Goal: Use online tool/utility: Utilize a website feature to perform a specific function

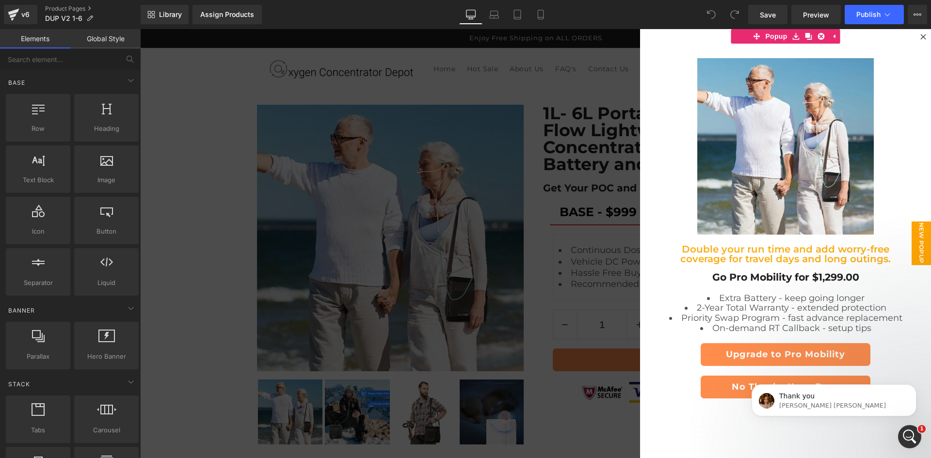
click at [515, 214] on div at bounding box center [535, 243] width 791 height 429
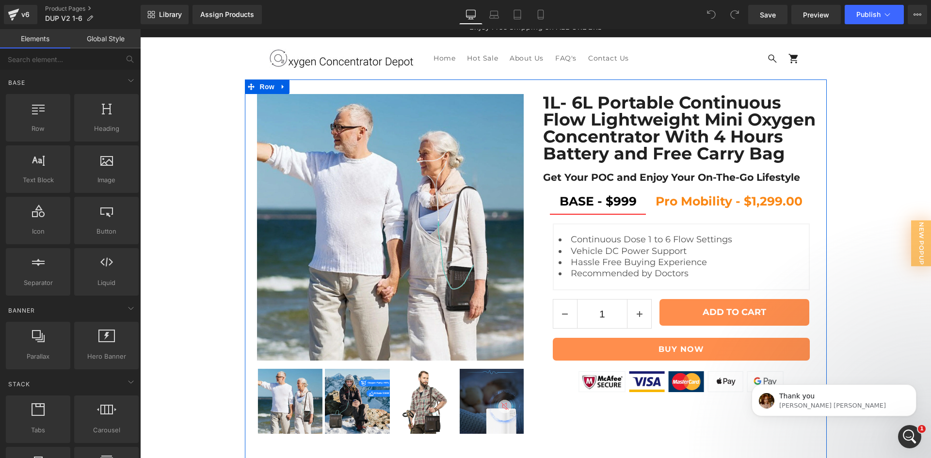
scroll to position [8, 0]
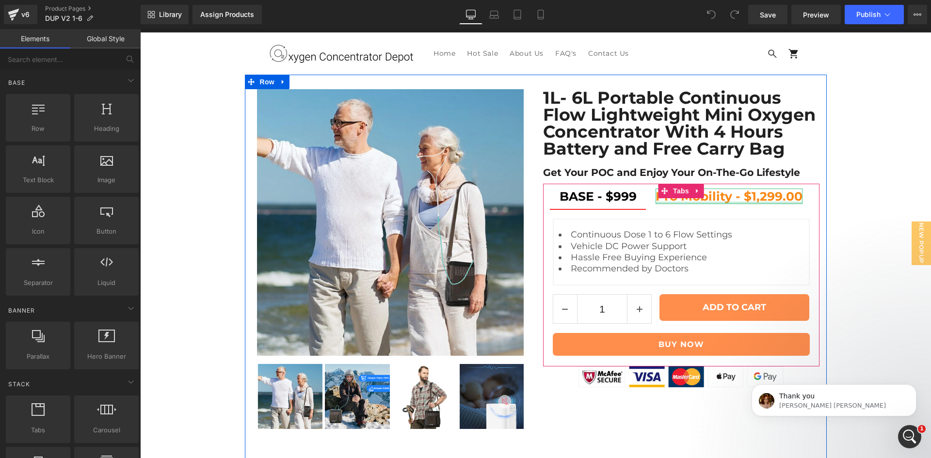
click at [662, 204] on div at bounding box center [729, 203] width 147 height 2
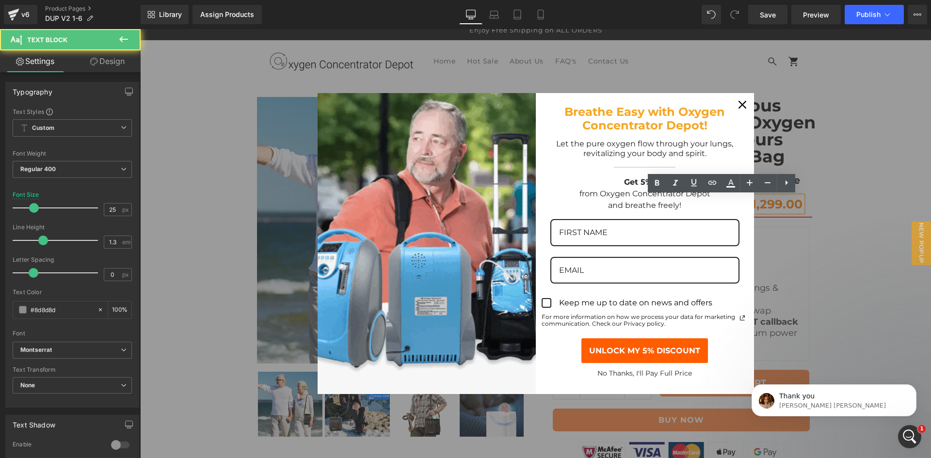
scroll to position [0, 0]
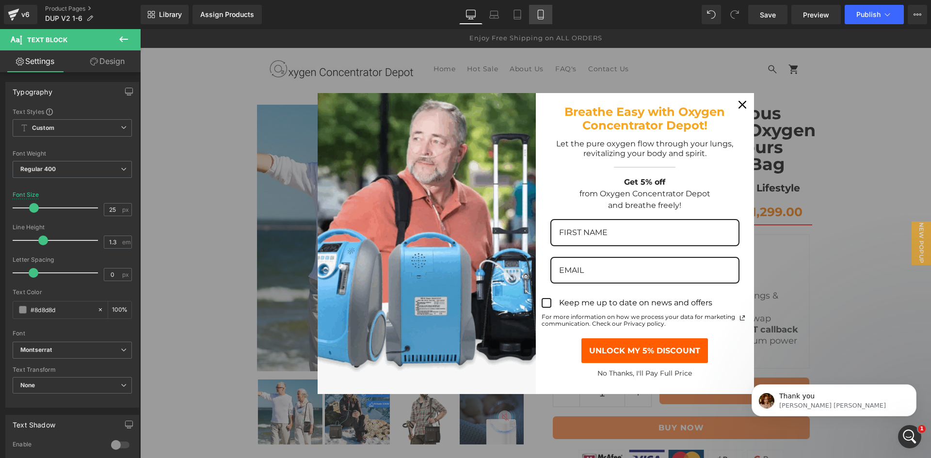
click at [541, 16] on icon at bounding box center [541, 15] width 10 height 10
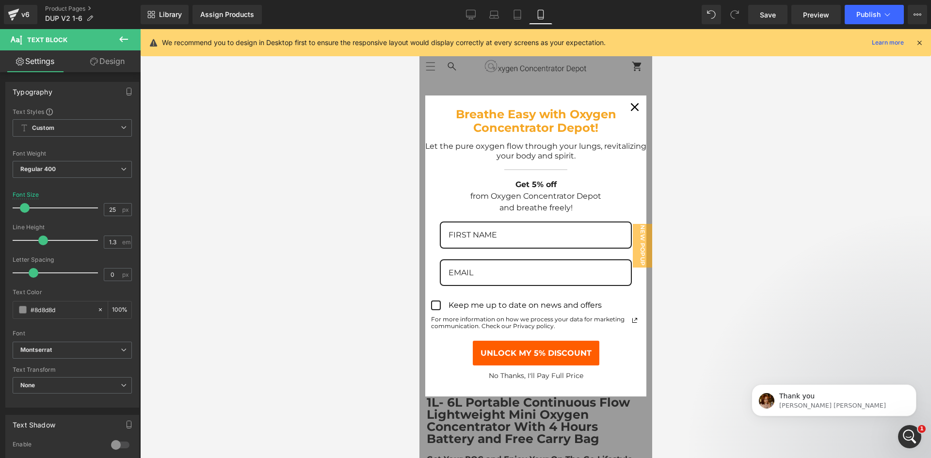
scroll to position [286, 0]
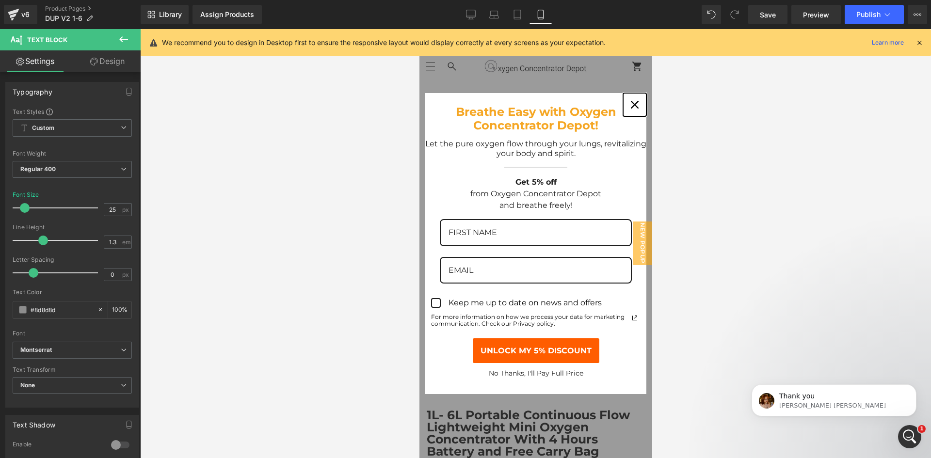
click at [627, 104] on div "Close" at bounding box center [635, 105] width 16 height 16
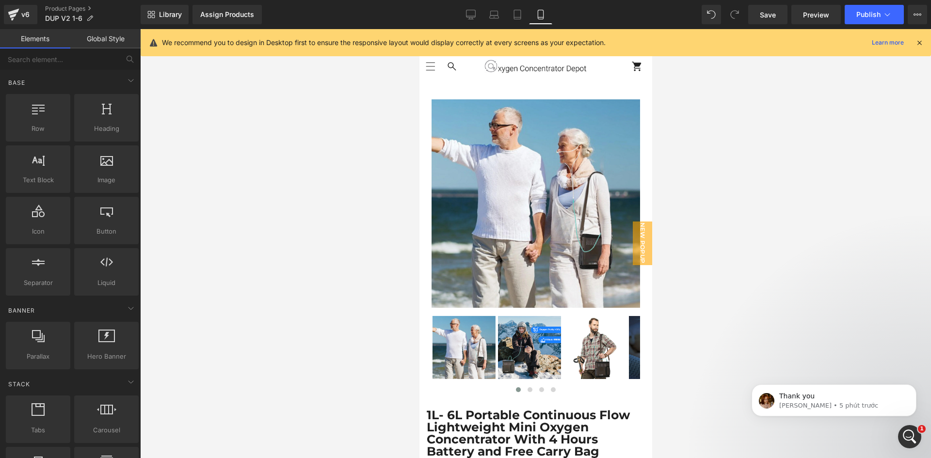
click at [666, 212] on div at bounding box center [535, 243] width 791 height 429
click at [654, 184] on div at bounding box center [535, 243] width 791 height 429
drag, startPoint x: 1073, startPoint y: 208, endPoint x: 649, endPoint y: 179, distance: 425.0
drag, startPoint x: 1076, startPoint y: 433, endPoint x: 642, endPoint y: 404, distance: 434.2
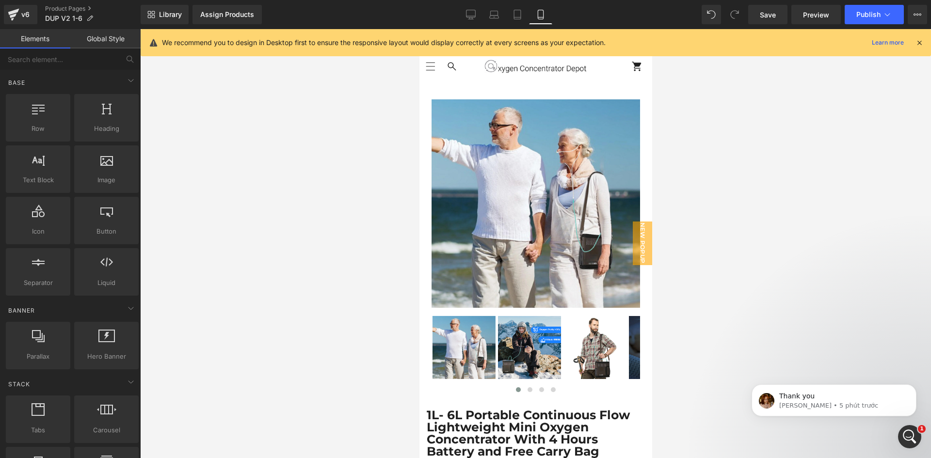
scroll to position [0, 0]
click at [919, 42] on icon at bounding box center [919, 42] width 9 height 9
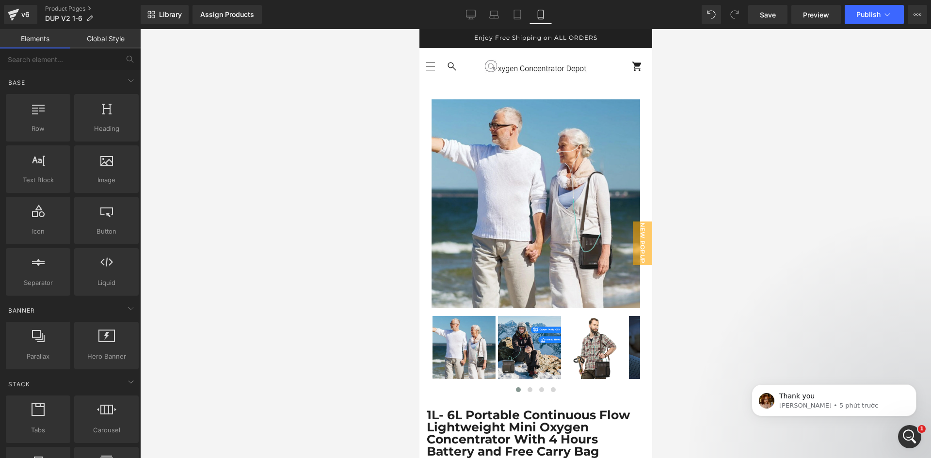
drag, startPoint x: 1073, startPoint y: 193, endPoint x: 620, endPoint y: 166, distance: 453.4
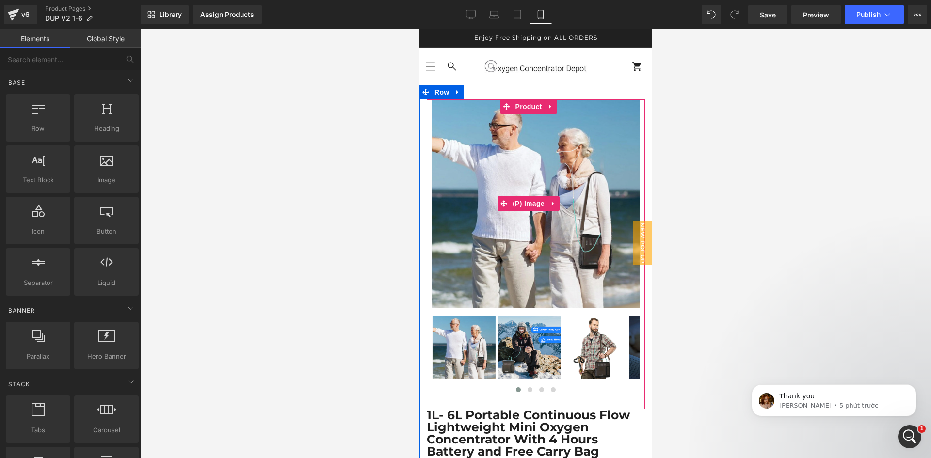
scroll to position [9, 0]
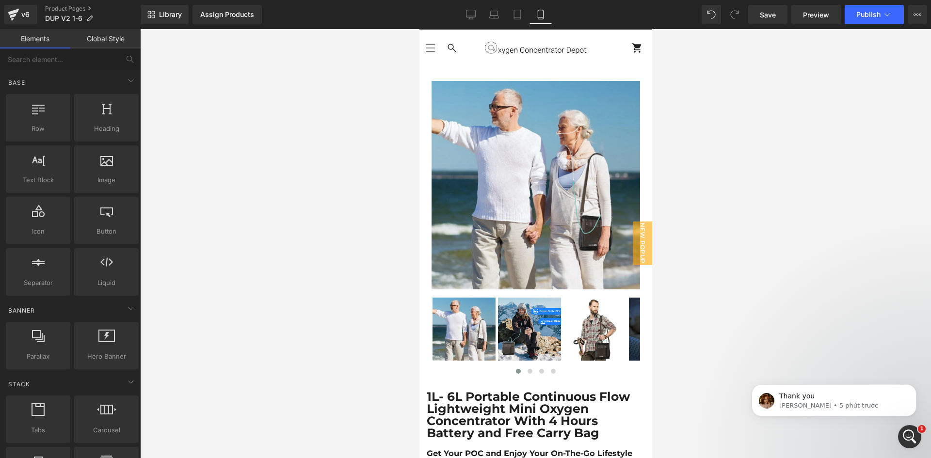
drag, startPoint x: 916, startPoint y: 13, endPoint x: 894, endPoint y: 24, distance: 25.2
click at [916, 13] on icon at bounding box center [918, 15] width 8 height 8
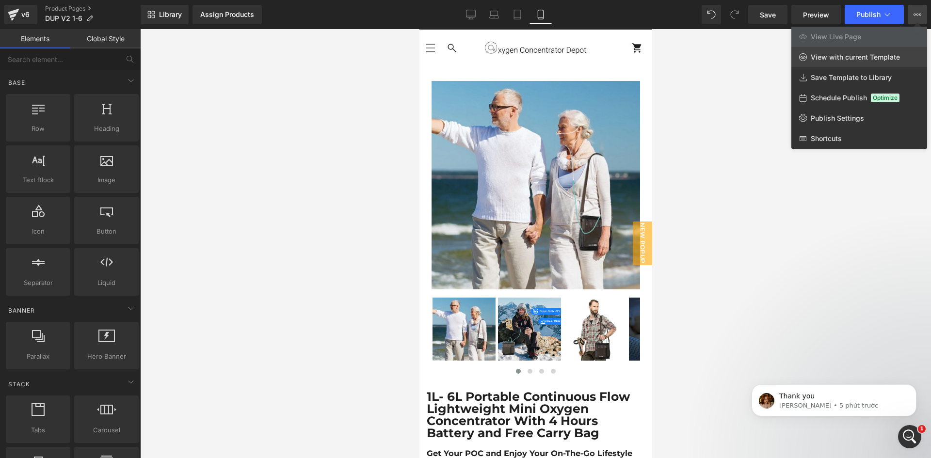
click at [848, 64] on link "View with current Template" at bounding box center [860, 57] width 136 height 20
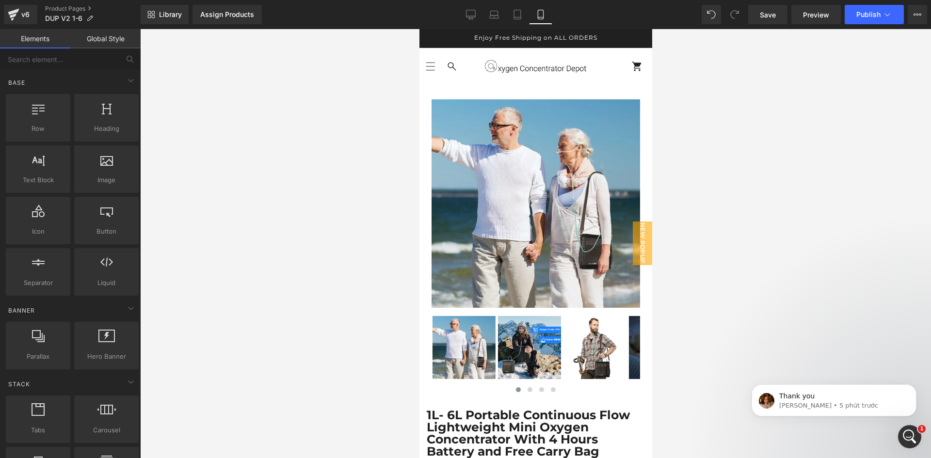
scroll to position [324, 0]
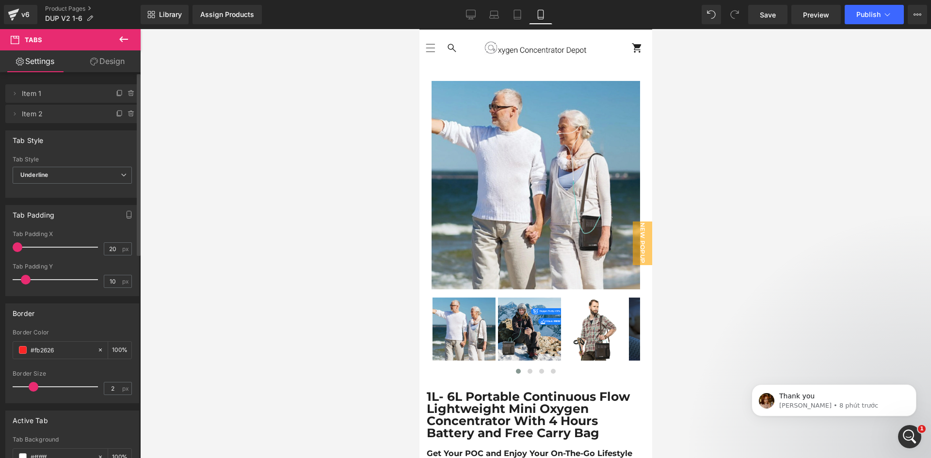
drag, startPoint x: 32, startPoint y: 246, endPoint x: 2, endPoint y: 246, distance: 29.1
click at [2, 246] on div "Tab Padding 20px Tab Padding X 20 px 10px Tab Padding Y 10 px" at bounding box center [72, 247] width 145 height 98
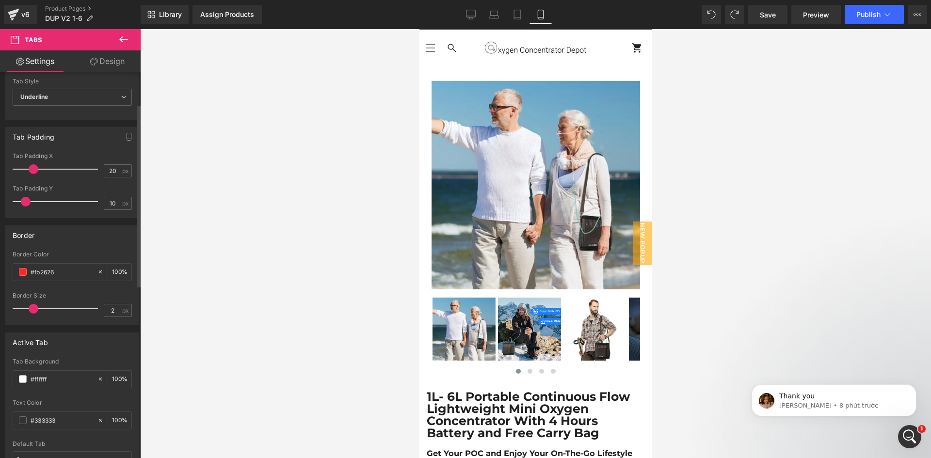
scroll to position [81, 0]
click at [830, 15] on link "Preview" at bounding box center [816, 14] width 49 height 19
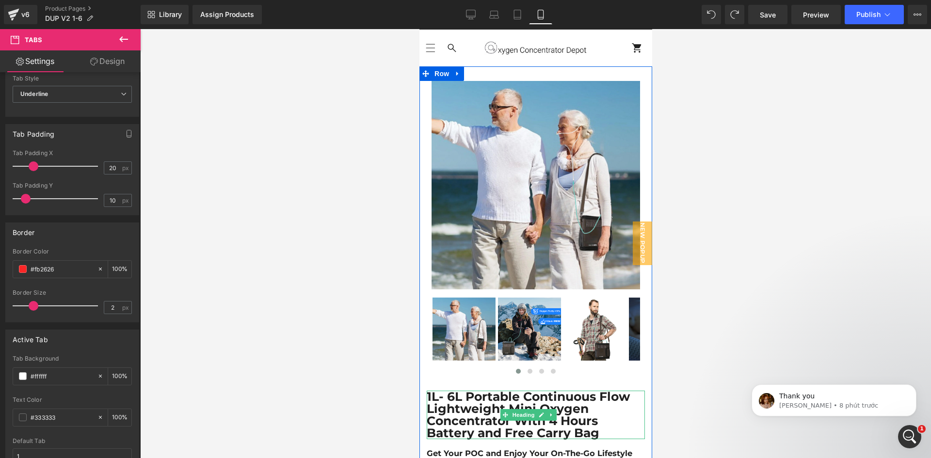
scroll to position [243, 0]
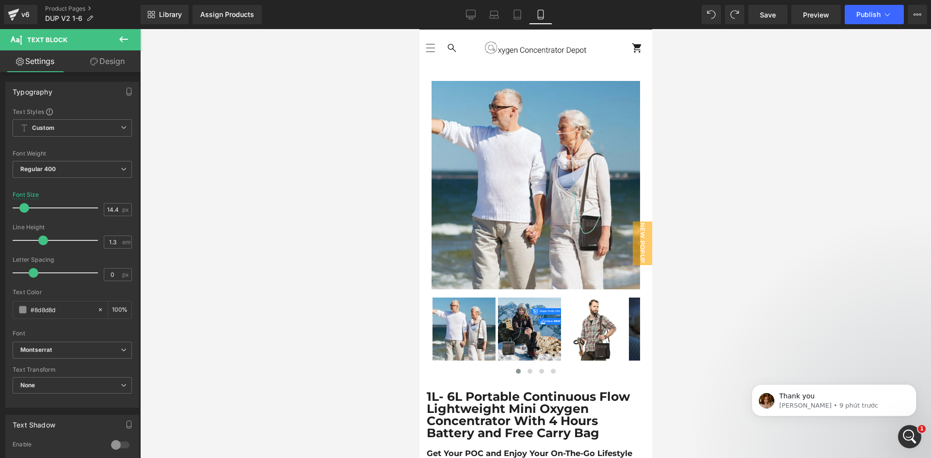
click at [110, 59] on link "Design" at bounding box center [107, 61] width 70 height 22
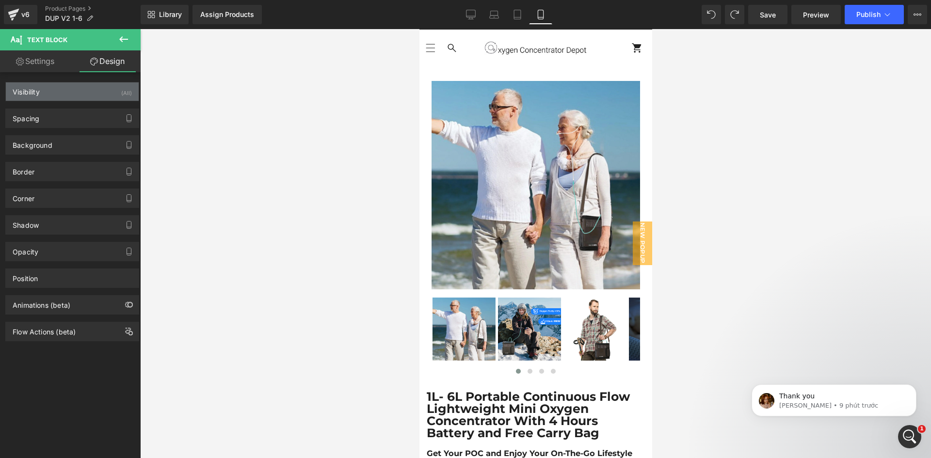
click at [74, 97] on div "Visibility (All)" at bounding box center [72, 91] width 133 height 18
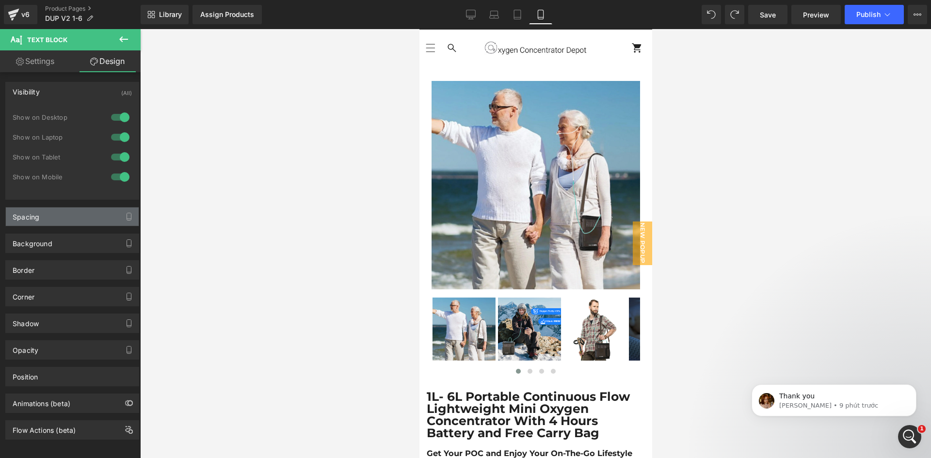
click at [72, 221] on div "Spacing" at bounding box center [72, 217] width 133 height 18
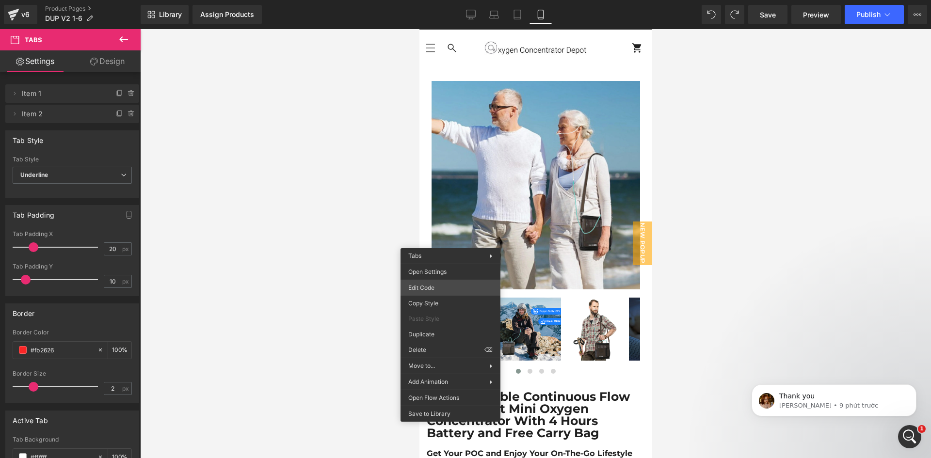
click at [452, 0] on div "Tabs You are previewing how the will restyle your page. You can not edit Elemen…" at bounding box center [465, 0] width 931 height 0
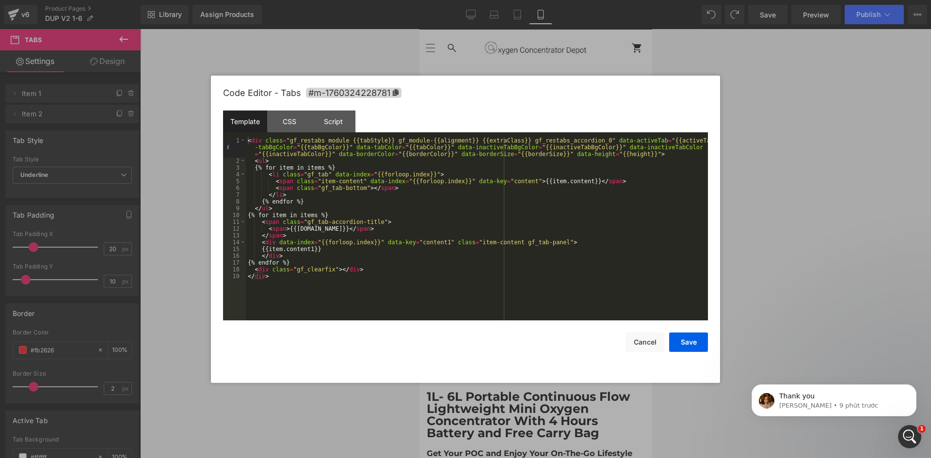
click at [165, 158] on div at bounding box center [465, 229] width 931 height 458
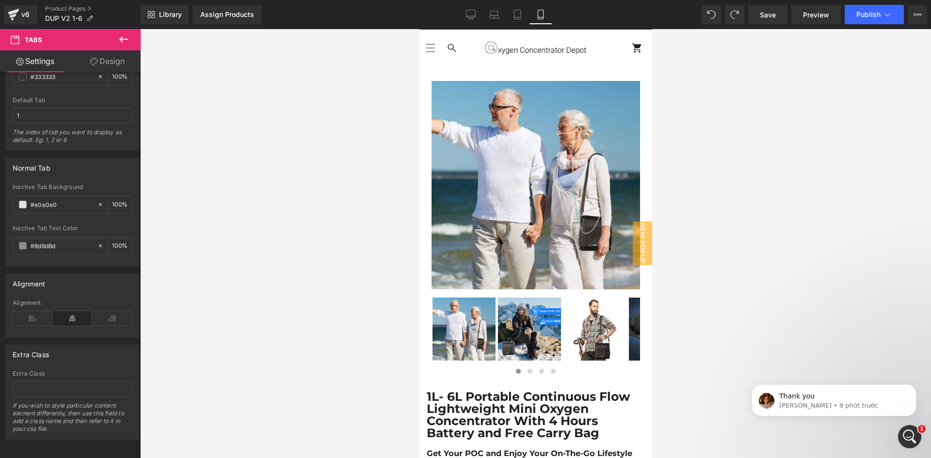
scroll to position [431, 0]
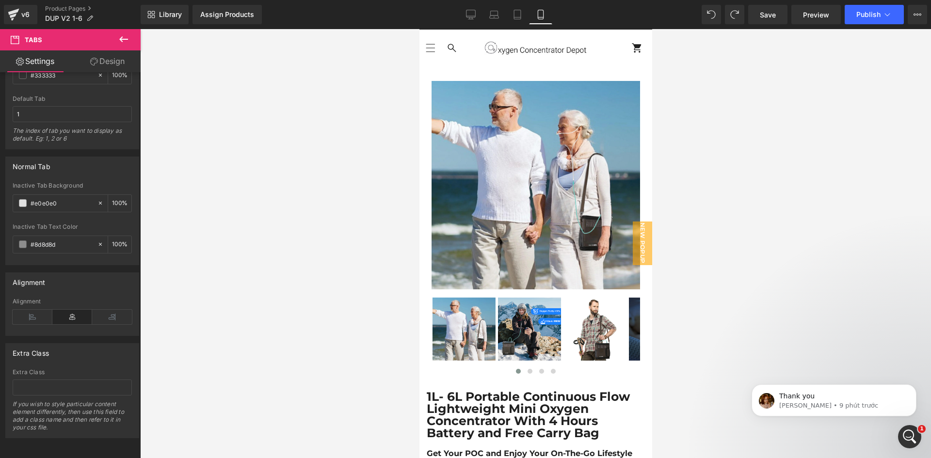
click at [99, 57] on link "Design" at bounding box center [107, 61] width 70 height 22
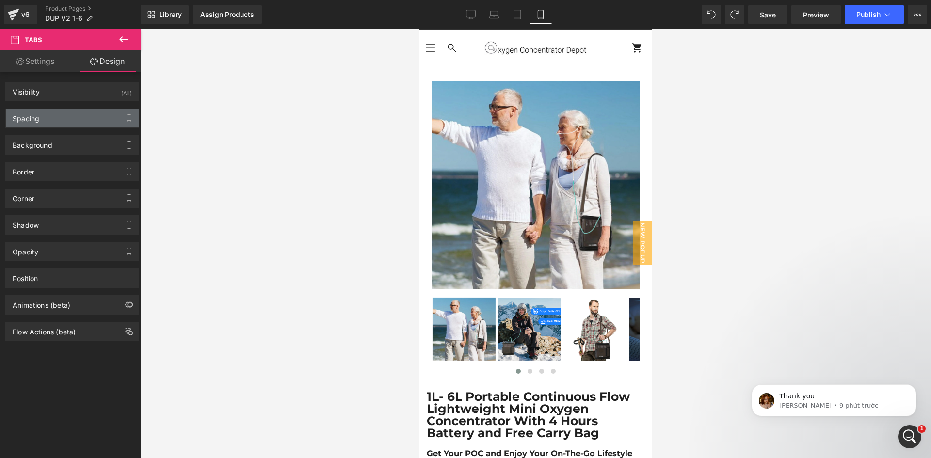
click at [60, 122] on div "Spacing" at bounding box center [72, 118] width 133 height 18
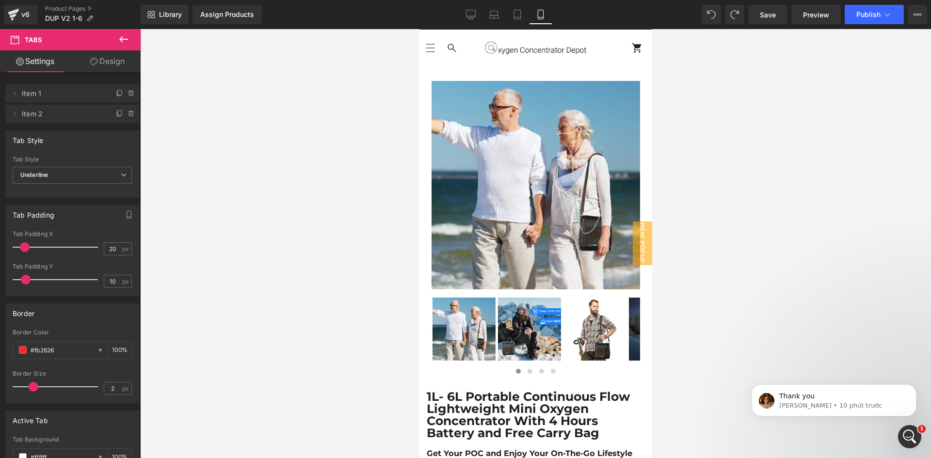
drag, startPoint x: 36, startPoint y: 246, endPoint x: 28, endPoint y: 253, distance: 10.8
click at [28, 253] on div at bounding box center [57, 247] width 81 height 19
click at [110, 52] on link "Design" at bounding box center [107, 61] width 70 height 22
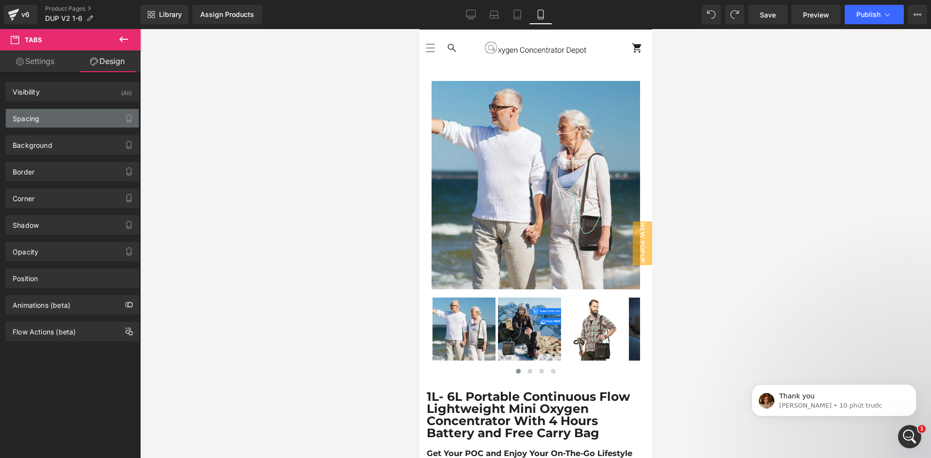
click at [60, 119] on div "Spacing" at bounding box center [72, 118] width 133 height 18
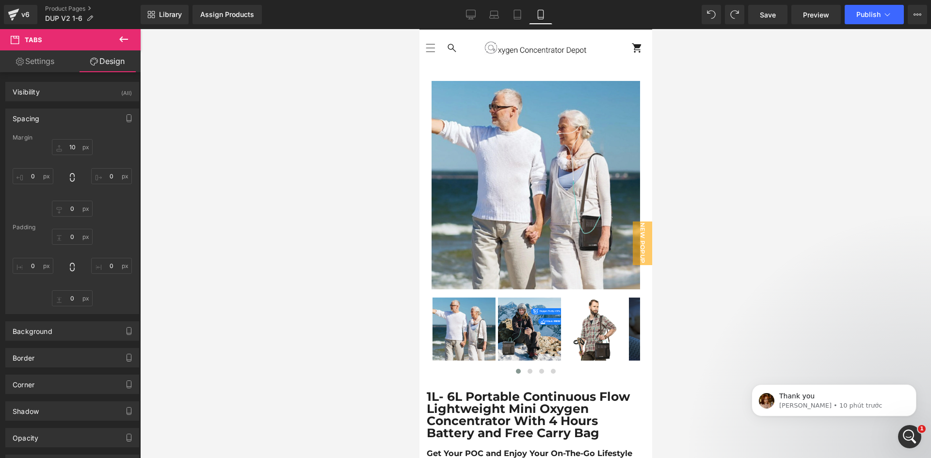
click at [71, 114] on div "Spacing" at bounding box center [72, 118] width 133 height 18
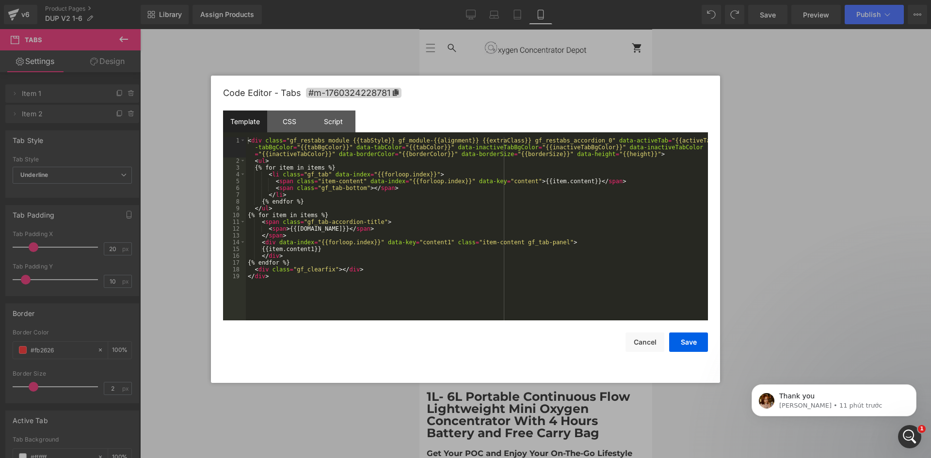
click at [431, 0] on div "Tabs You are previewing how the will restyle your page. You can not edit Elemen…" at bounding box center [465, 0] width 931 height 0
click at [303, 286] on div "< div class = "gf_restabs module {{tabStyle}} gf_module-{{alignment}} {{extraCl…" at bounding box center [477, 242] width 462 height 211
click at [300, 292] on div "< div class = "gf_restabs module {{tabStyle}} gf_module-{{alignment}} {{extraCl…" at bounding box center [477, 242] width 462 height 211
click at [248, 285] on div "< div class = "gf_restabs module {{tabStyle}} gf_module-{{alignment}} {{extraCl…" at bounding box center [477, 242] width 462 height 211
click at [292, 284] on div "< div class = "gf_restabs module {{tabStyle}} gf_module-{{alignment}} {{extraCl…" at bounding box center [477, 242] width 462 height 211
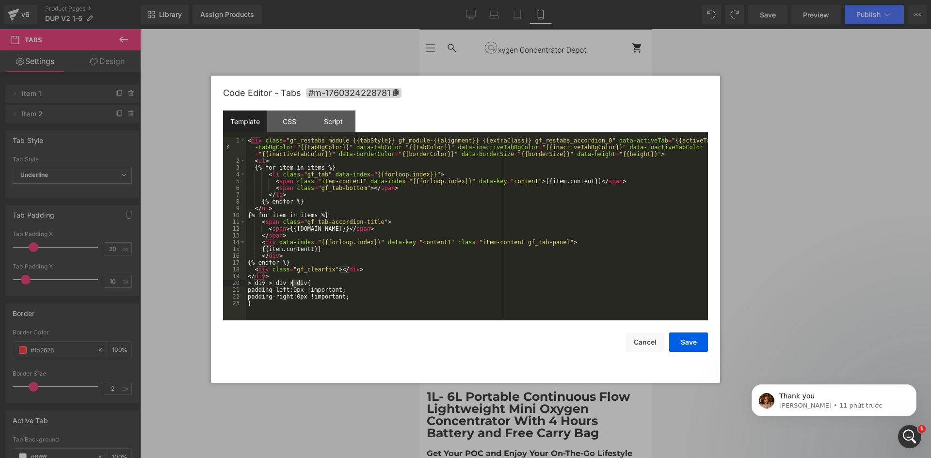
click at [292, 284] on div "< div class = "gf_restabs module {{tabStyle}} gf_module-{{alignment}} {{extraCl…" at bounding box center [477, 242] width 462 height 211
click at [679, 341] on button "Save" at bounding box center [688, 342] width 39 height 19
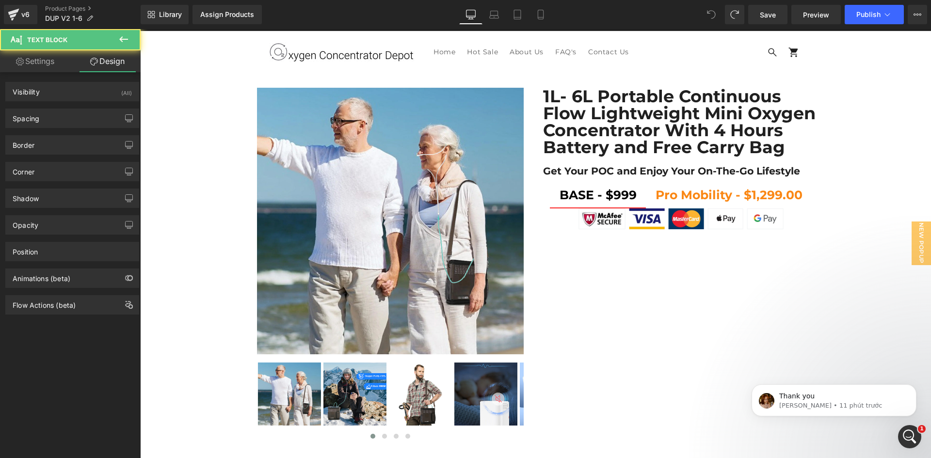
scroll to position [8, 0]
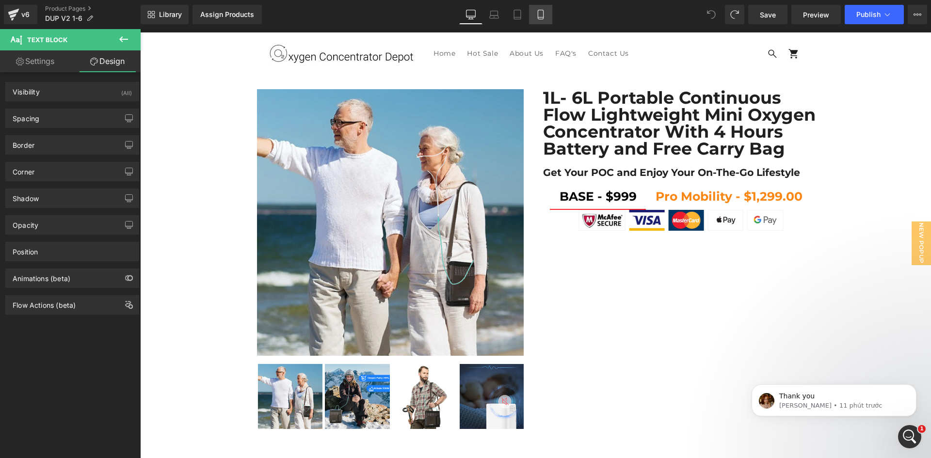
click at [534, 15] on link "Mobile" at bounding box center [540, 14] width 23 height 19
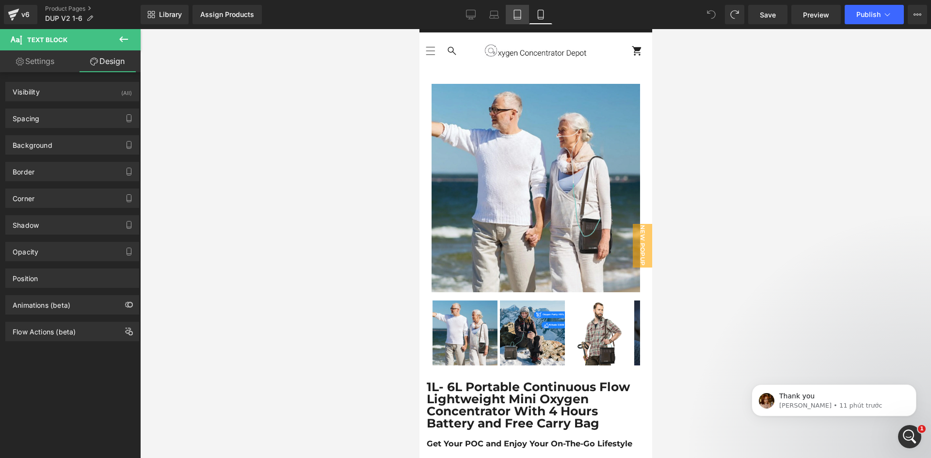
scroll to position [265, 0]
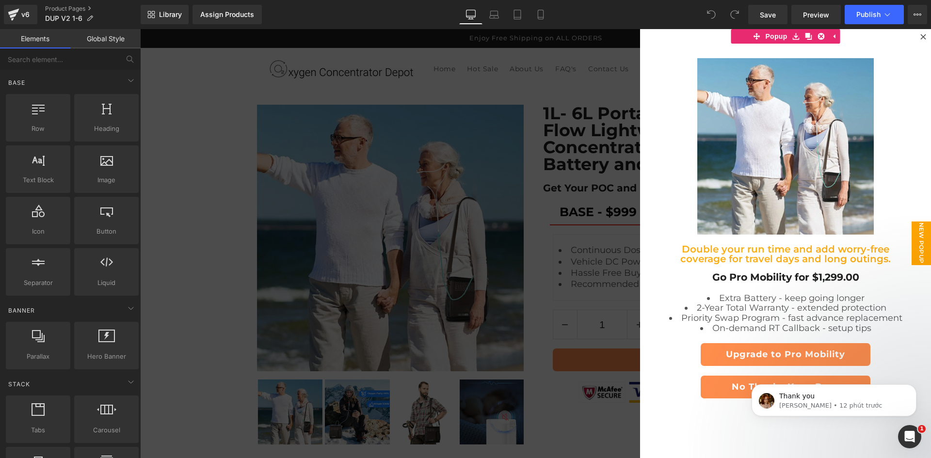
click at [483, 130] on div at bounding box center [535, 243] width 791 height 429
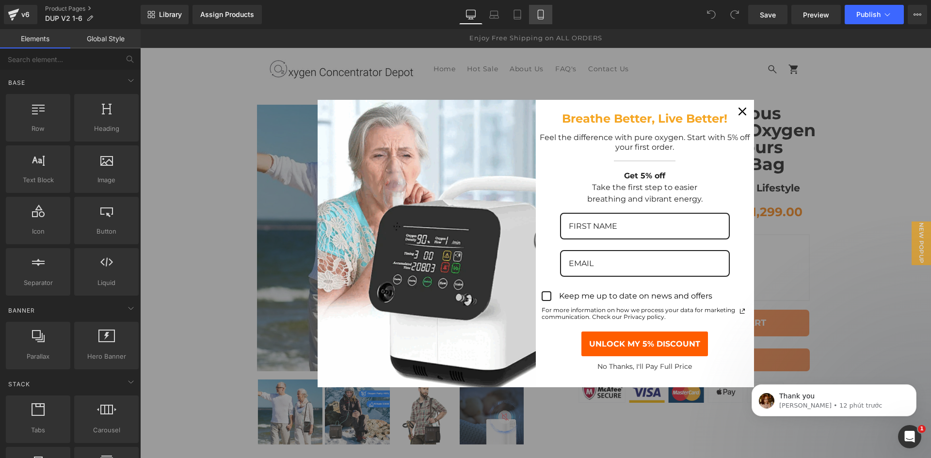
click at [541, 16] on icon at bounding box center [541, 15] width 10 height 10
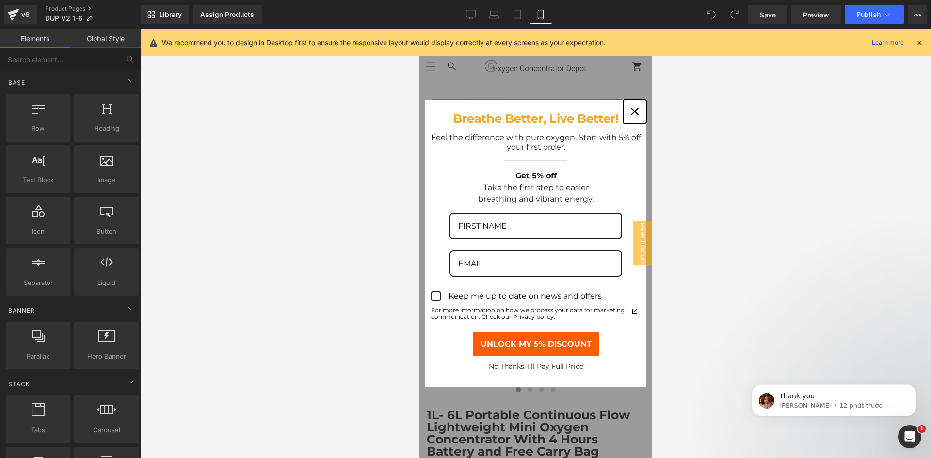
click at [634, 114] on button "Close" at bounding box center [634, 111] width 23 height 23
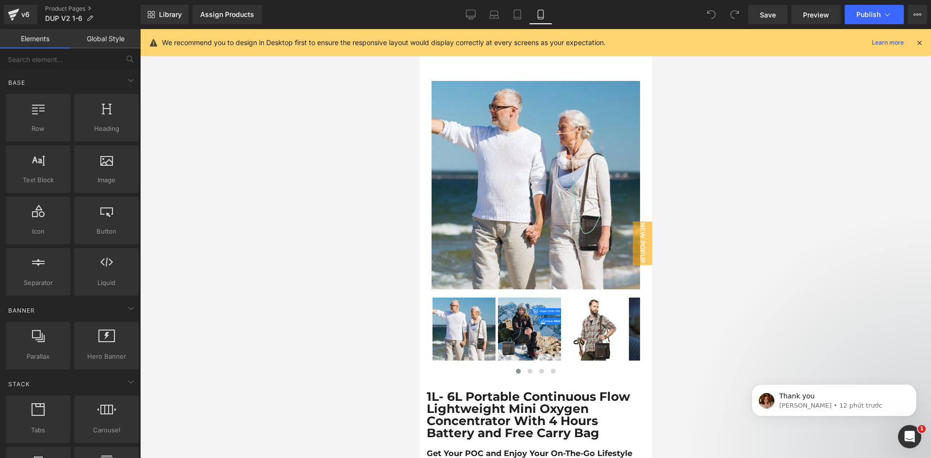
scroll to position [162, 0]
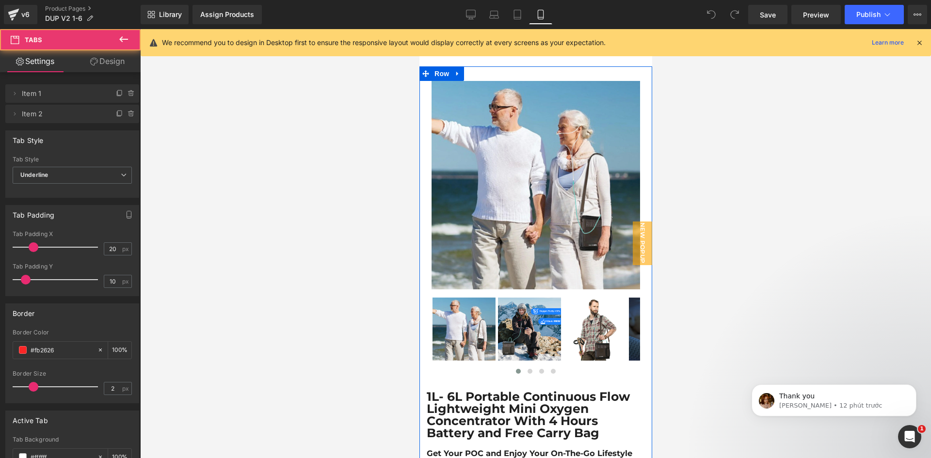
scroll to position [324, 0]
